Goal: Ask a question

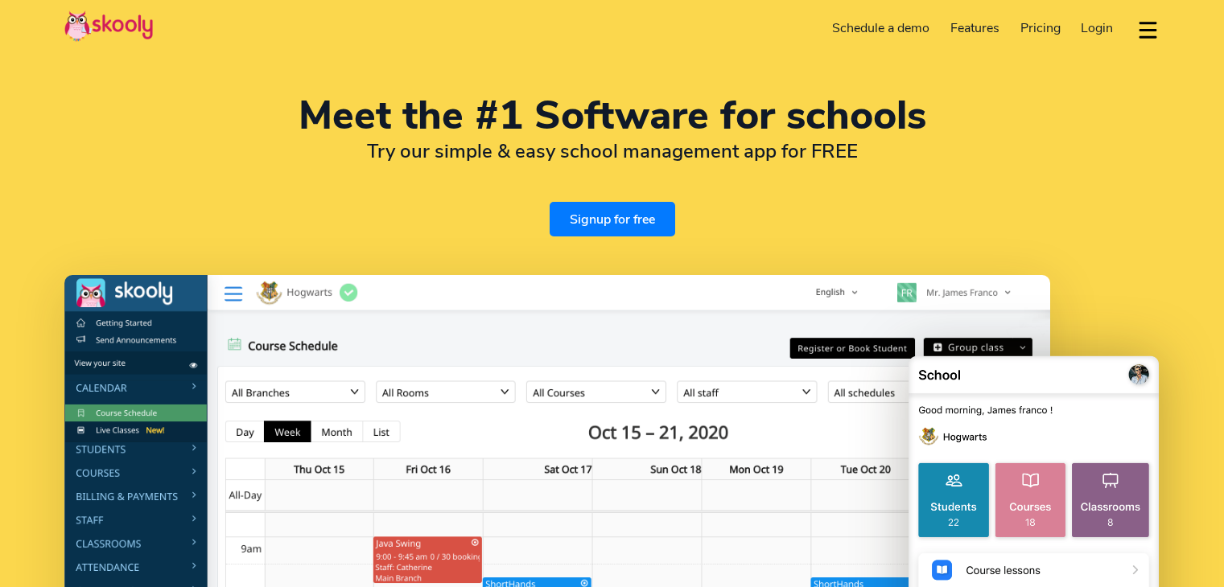
select select "en"
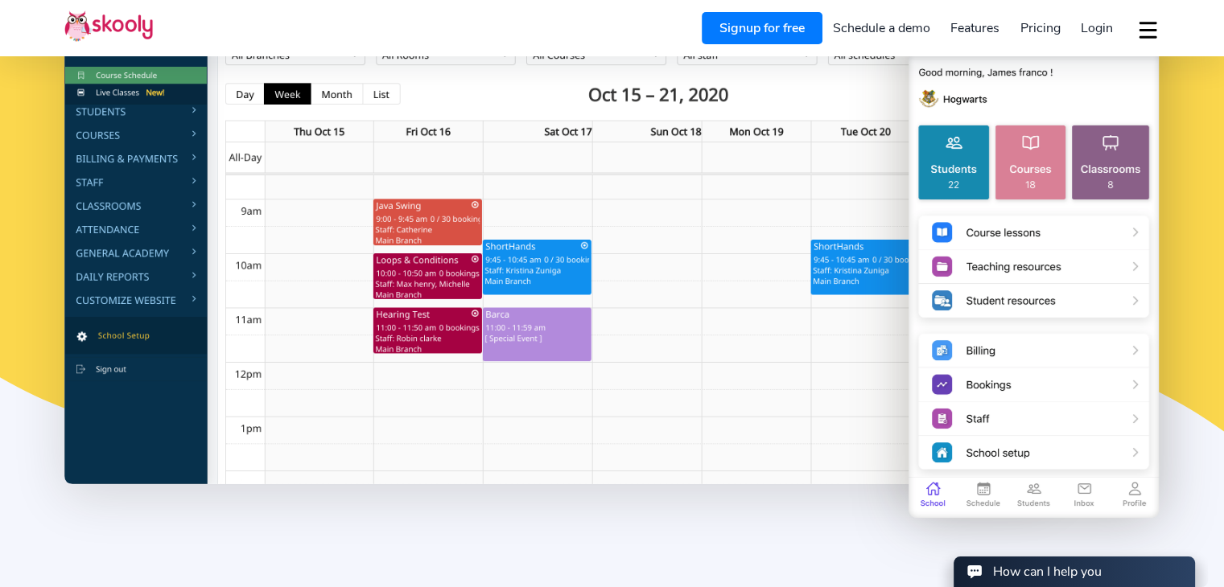
select select "972"
select select "Israel"
select select "[GEOGRAPHIC_DATA]/[GEOGRAPHIC_DATA]"
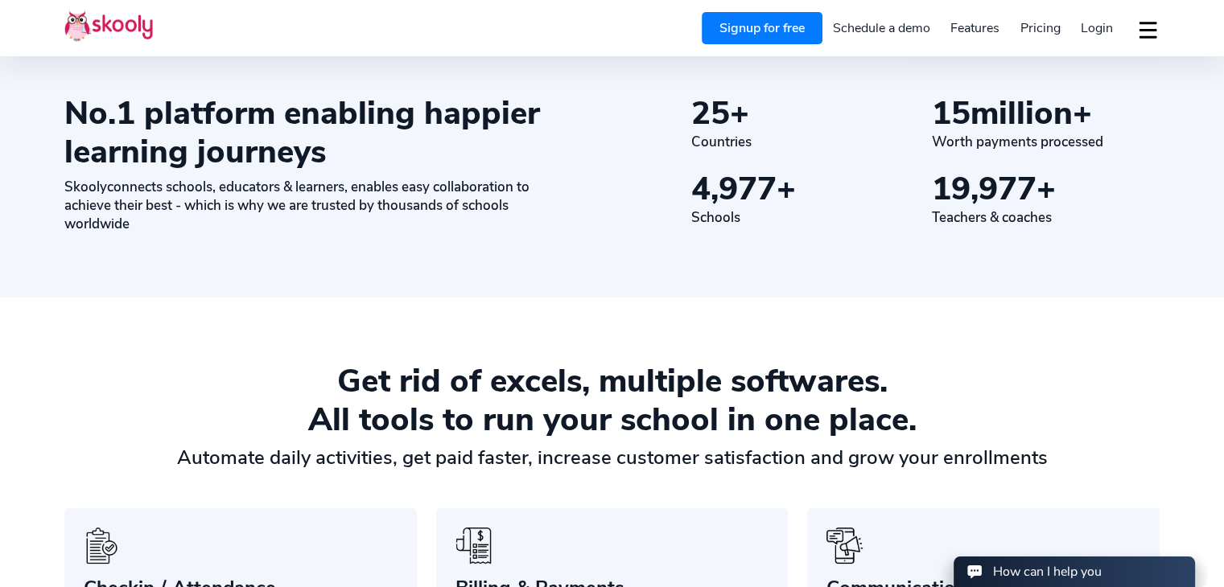
scroll to position [853, 0]
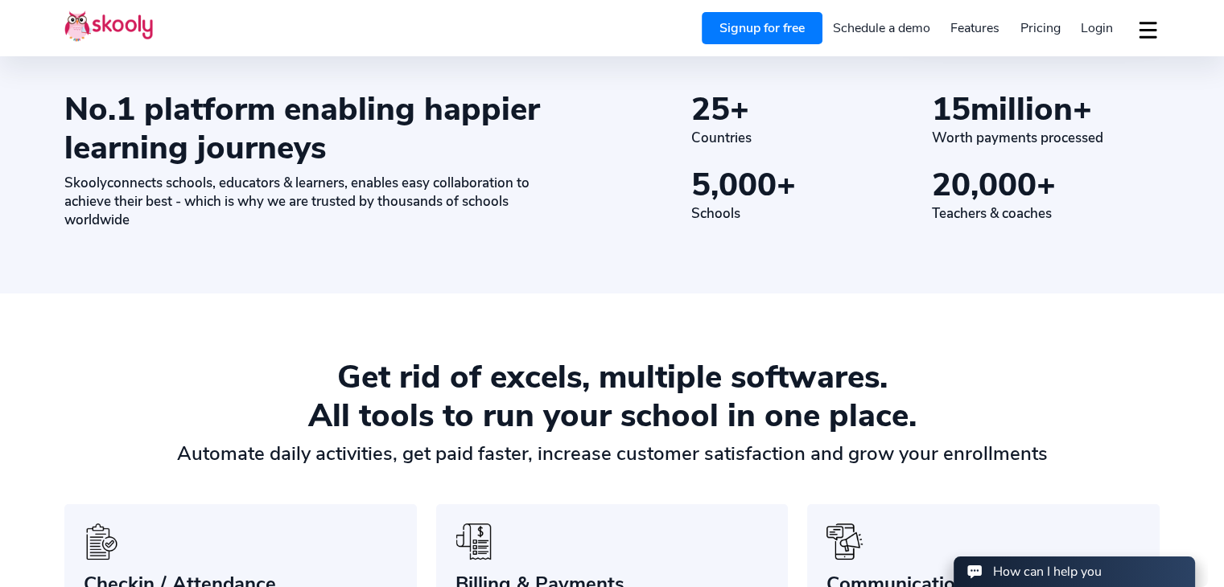
click at [1072, 570] on div "How can I help you" at bounding box center [1047, 572] width 109 height 18
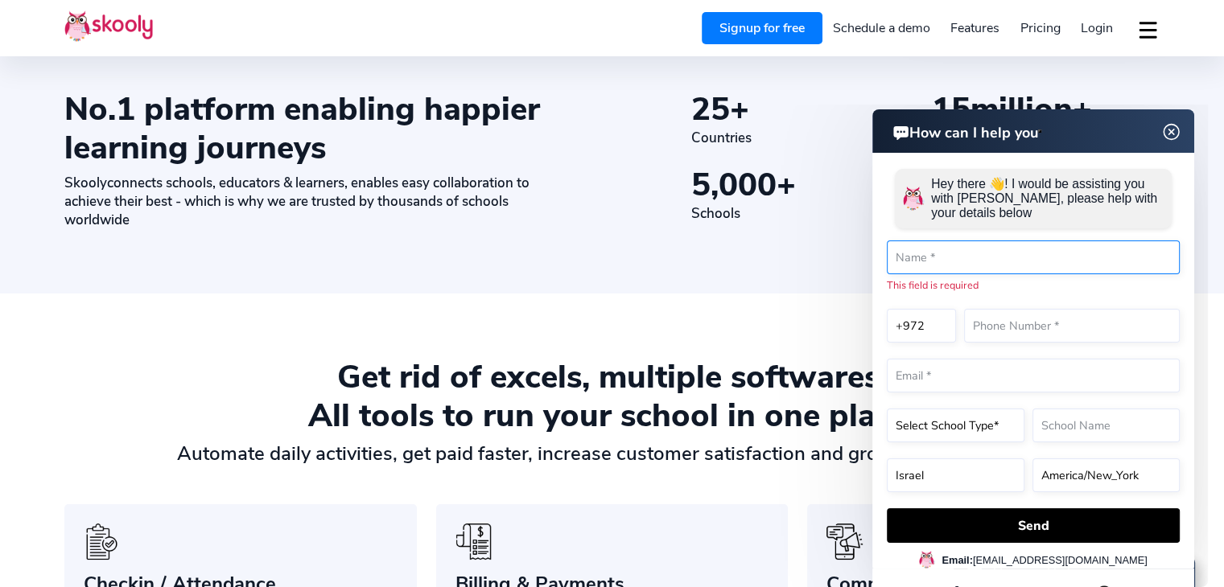
click at [998, 258] on input "text" at bounding box center [1033, 258] width 293 height 34
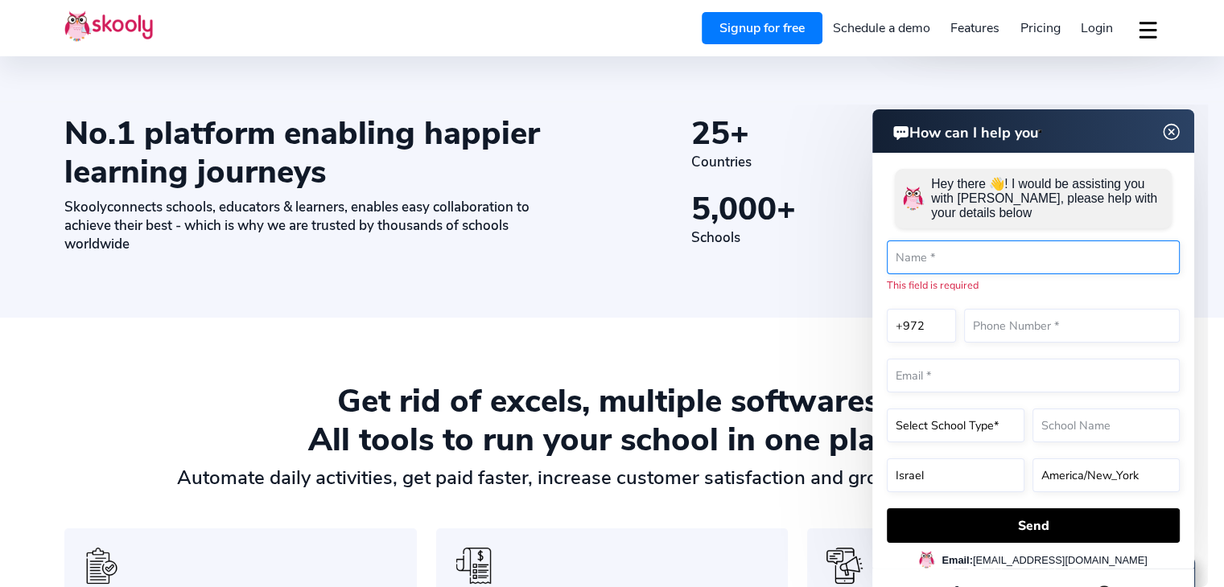
scroll to position [825, 0]
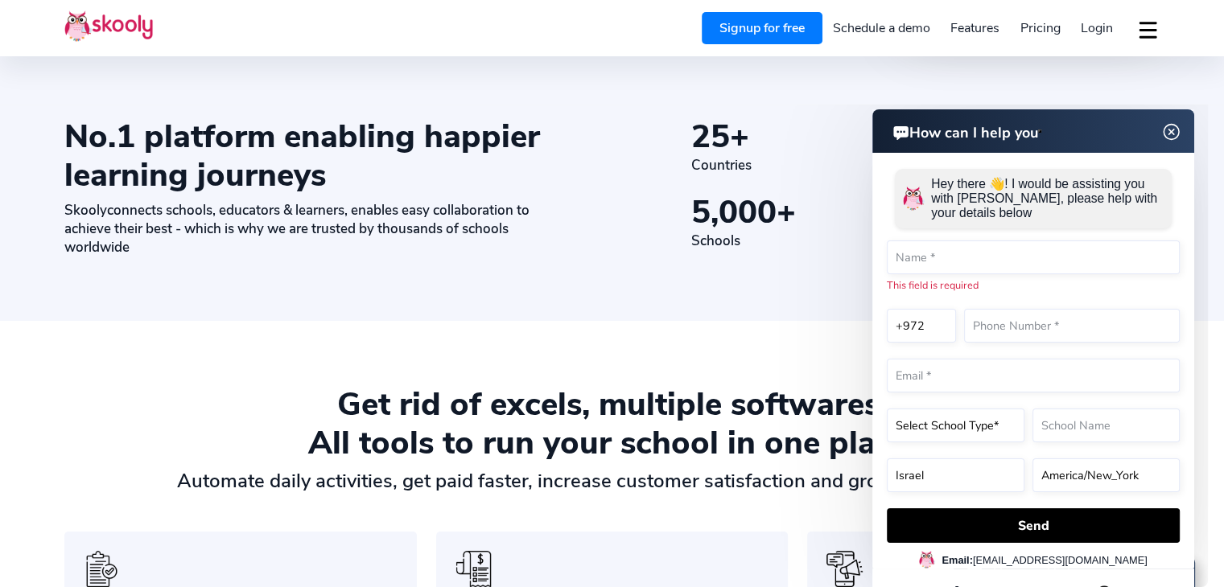
click at [1044, 184] on p "Hey there 👋! I would be assisting you with [PERSON_NAME], please help with your…" at bounding box center [1047, 198] width 233 height 43
click at [1023, 257] on input "text" at bounding box center [1033, 258] width 293 height 34
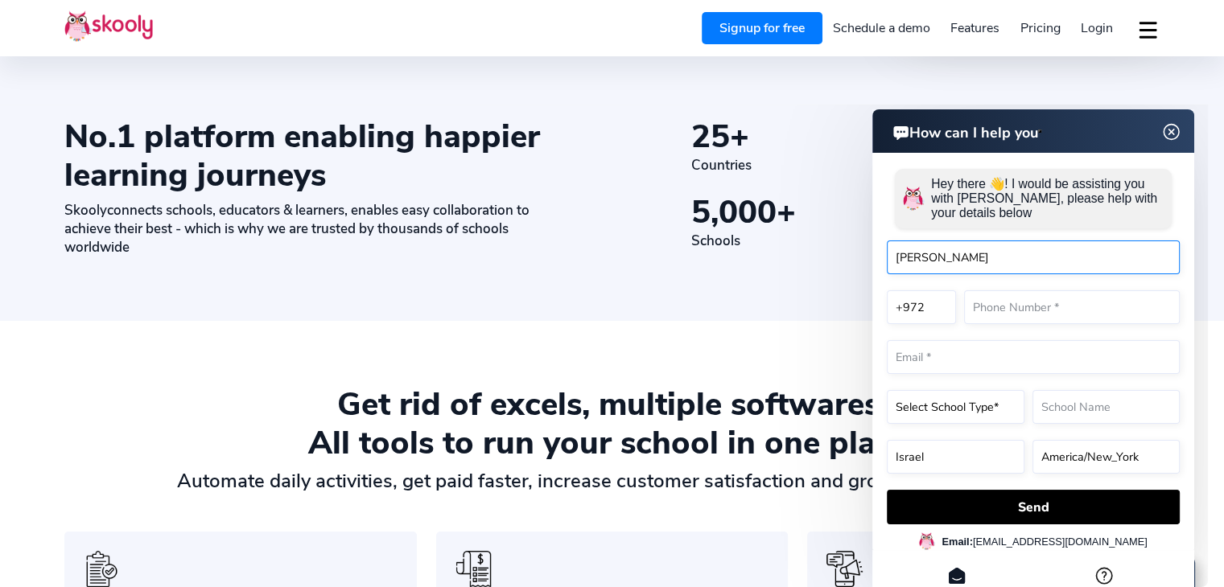
type input "[PERSON_NAME]"
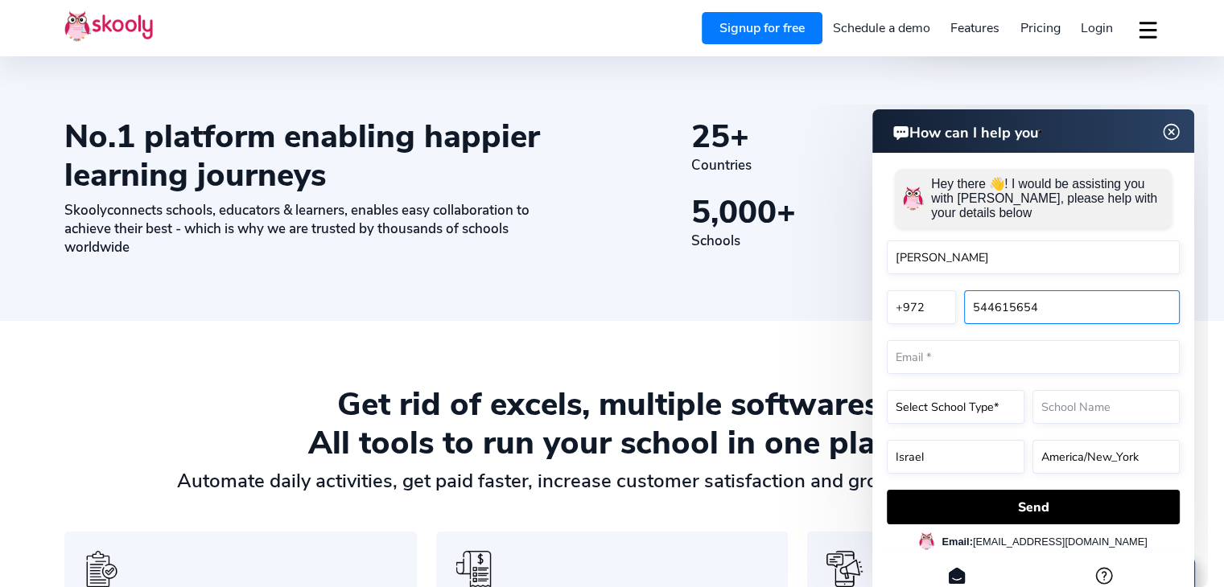
type input "544615654"
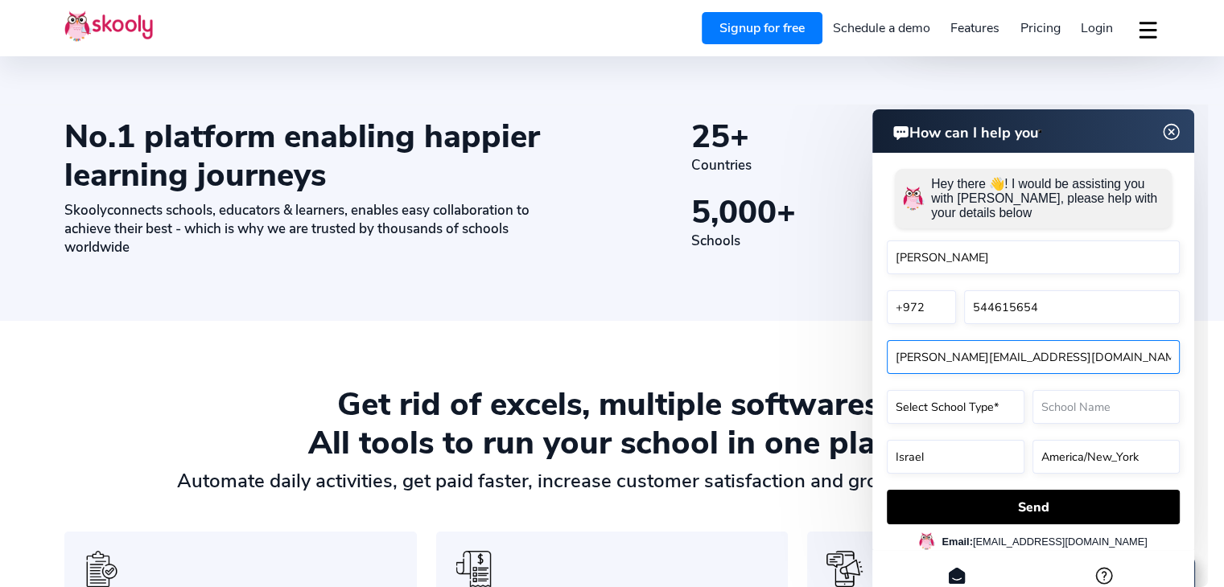
type input "[PERSON_NAME][EMAIL_ADDRESS][DOMAIN_NAME]"
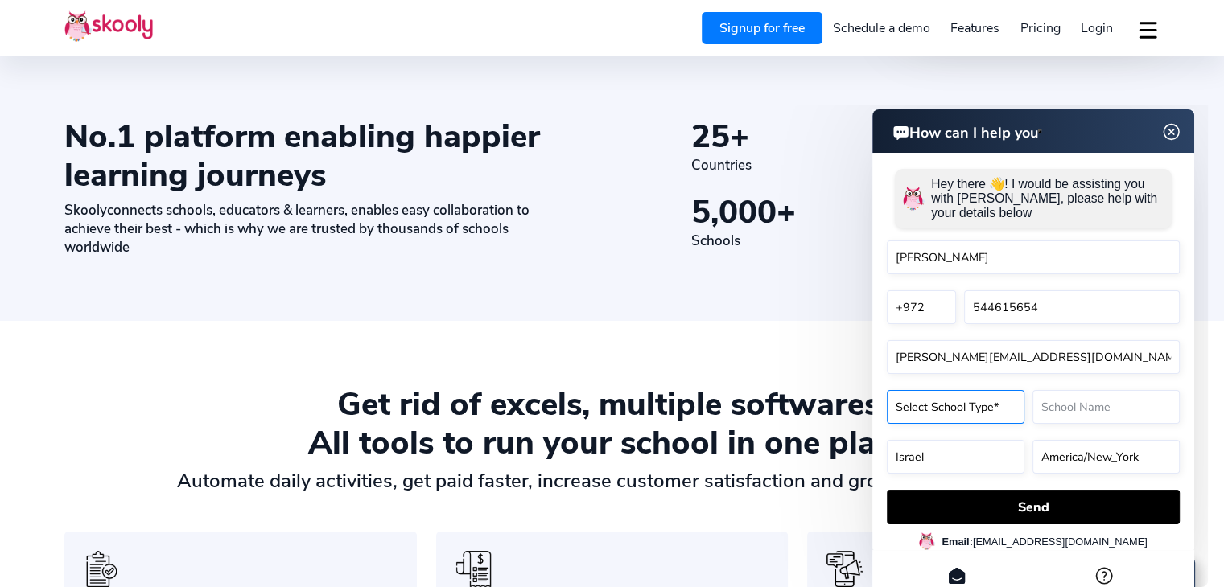
click at [954, 402] on select "Select School Type* Preschool Childcare K12 or primary school Academy Online sc…" at bounding box center [956, 407] width 138 height 34
select select "K12 or primary school"
click at [887, 390] on select "Select School Type* Preschool Childcare K12 or primary school Academy Online sc…" at bounding box center [956, 407] width 138 height 34
click at [1111, 414] on input "text" at bounding box center [1105, 407] width 147 height 34
type input "The English Club"
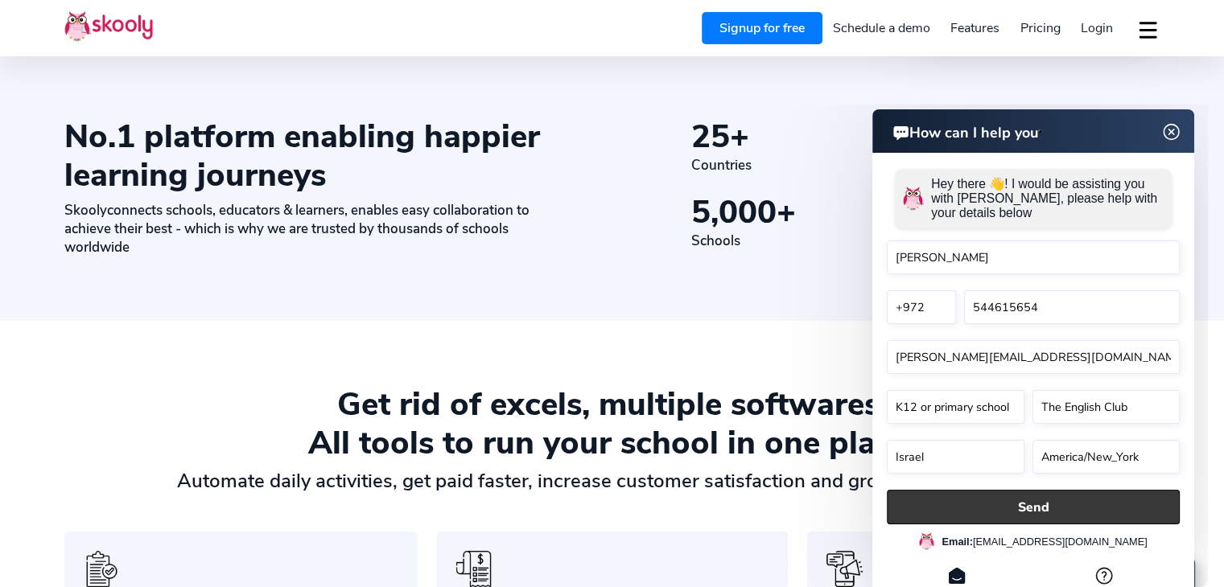
click at [1060, 506] on button "Send" at bounding box center [1033, 507] width 293 height 35
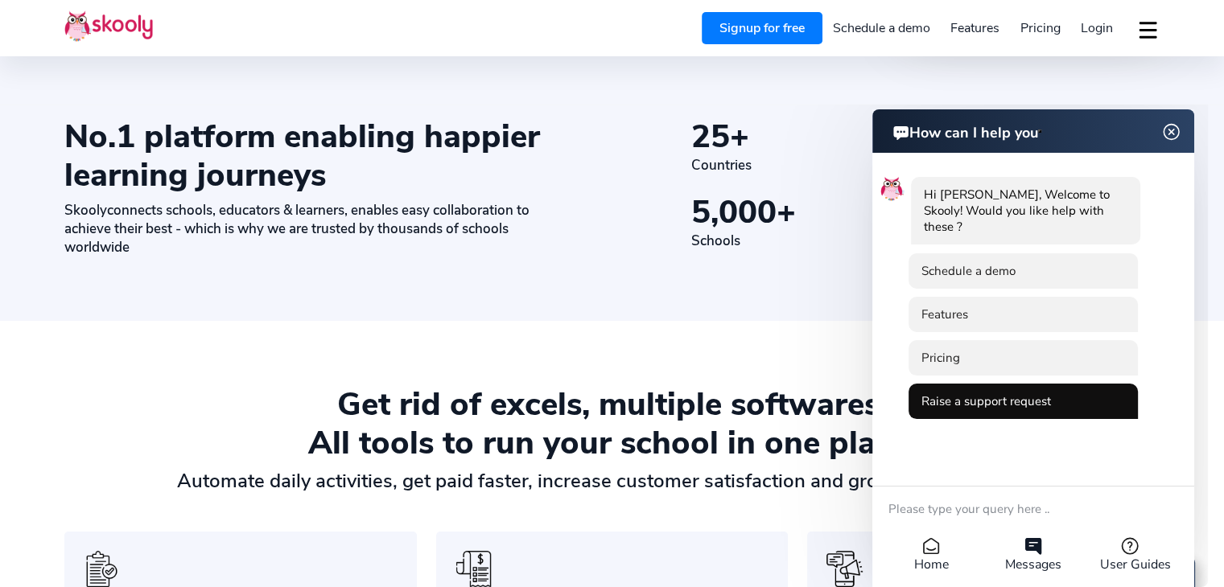
click at [983, 385] on li "Raise a support request" at bounding box center [1022, 401] width 229 height 35
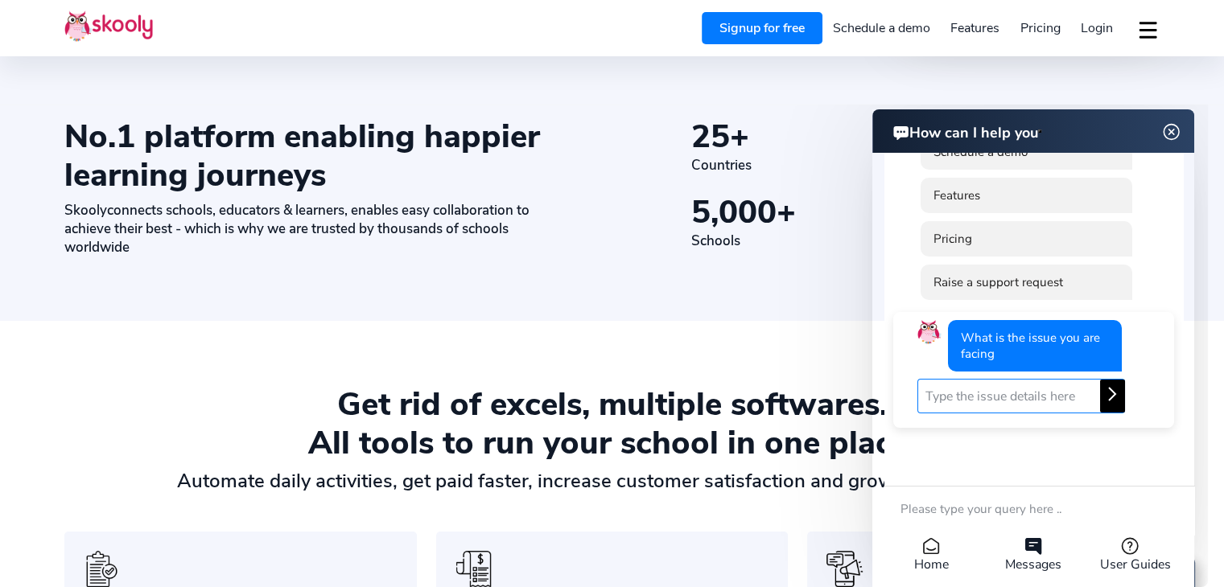
click at [989, 395] on input "text" at bounding box center [1021, 396] width 208 height 35
type input "Hi I would like to know if it's possible to integrate the system with Grow the …"
click at [1113, 396] on icon at bounding box center [1111, 394] width 19 height 19
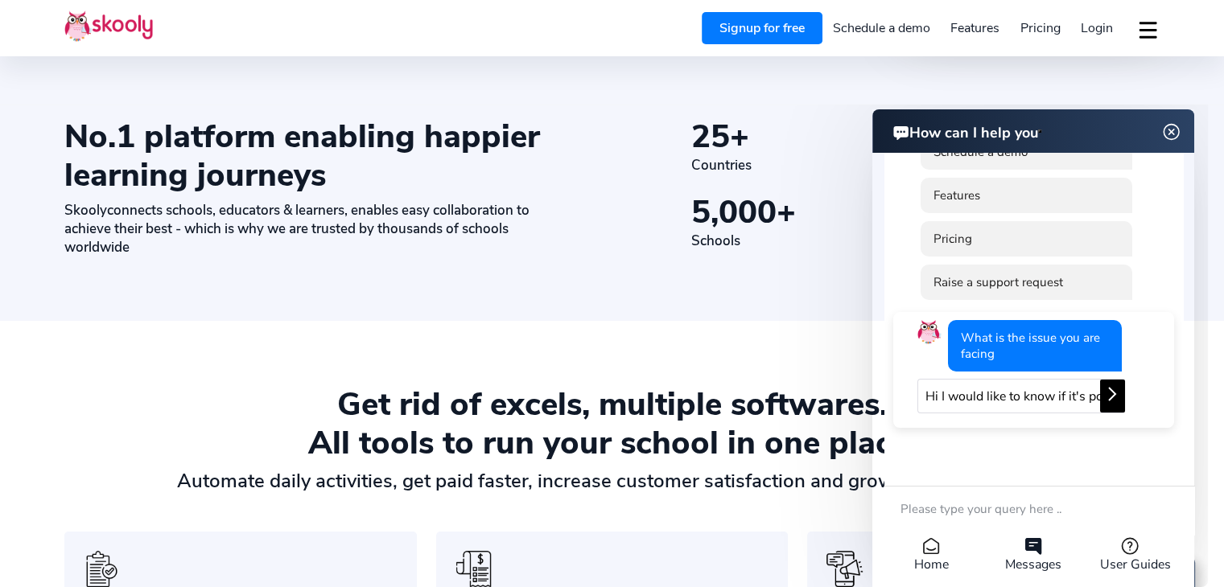
click at [1113, 396] on icon at bounding box center [1111, 394] width 19 height 19
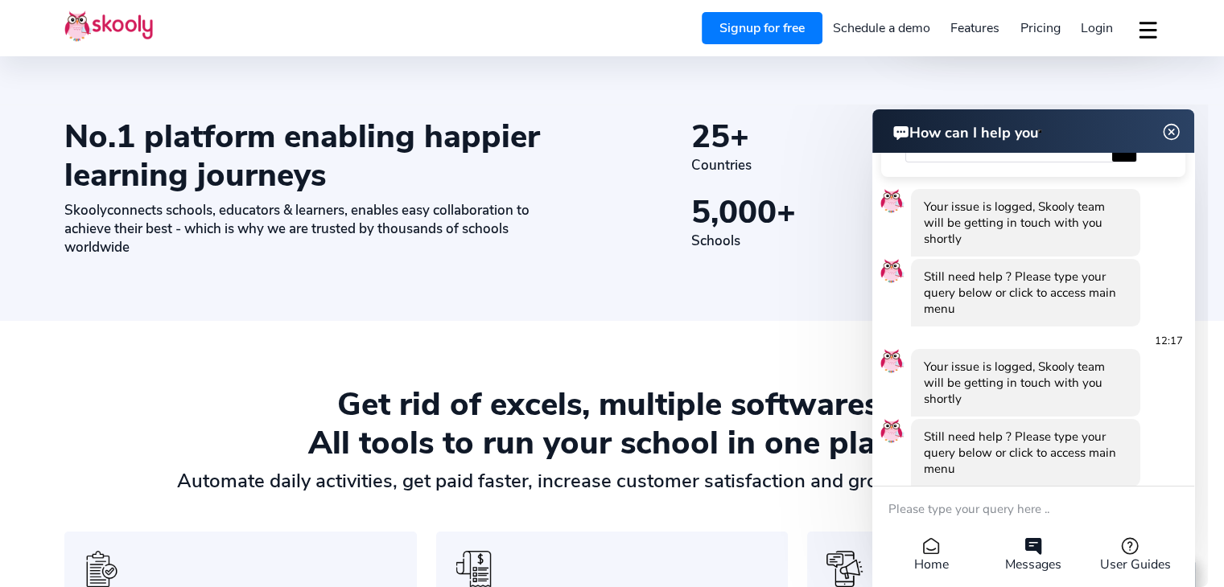
scroll to position [473, 0]
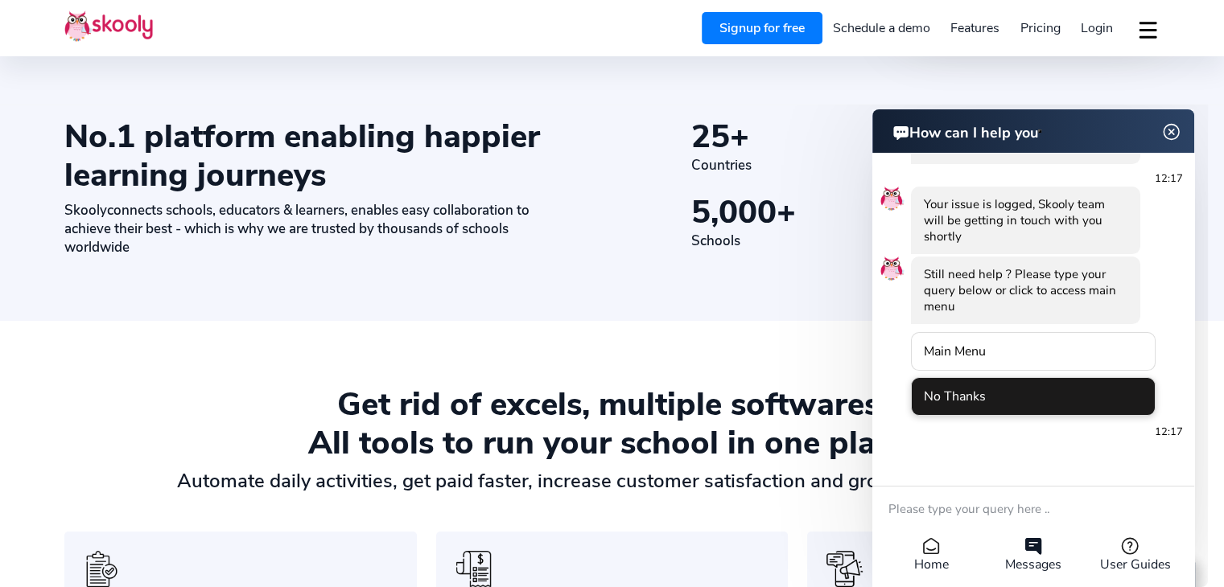
click at [976, 392] on li "No Thanks" at bounding box center [1033, 396] width 245 height 39
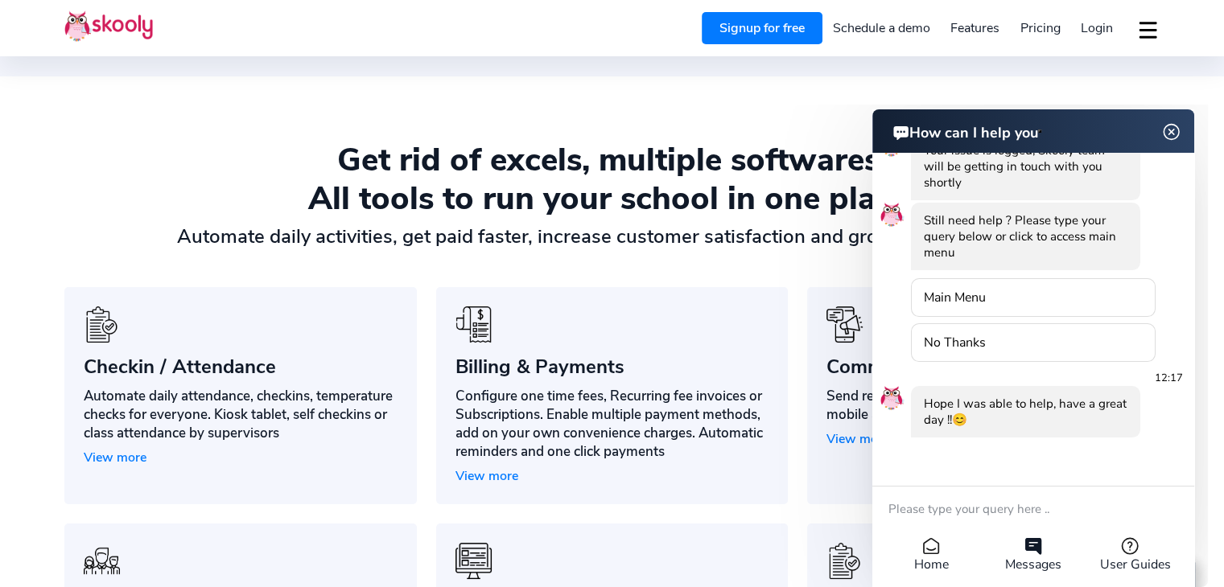
scroll to position [1072, 0]
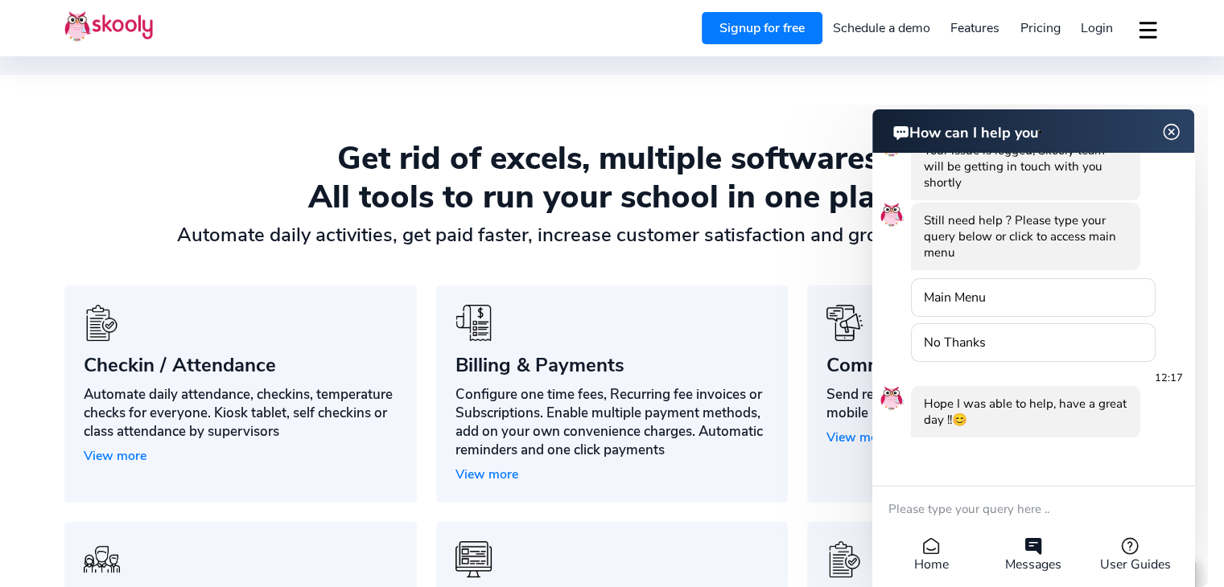
click at [739, 266] on section "Get rid of excels, multiple softwares. All tools to run your school in one plac…" at bounding box center [612, 430] width 1224 height 710
click at [431, 272] on section "Get rid of excels, multiple softwares. All tools to run your school in one plac…" at bounding box center [612, 430] width 1224 height 710
click at [566, 126] on section "Get rid of excels, multiple softwares. All tools to run your school in one plac…" at bounding box center [612, 430] width 1224 height 710
click at [1169, 130] on img at bounding box center [1171, 132] width 31 height 20
